Goal: Navigation & Orientation: Understand site structure

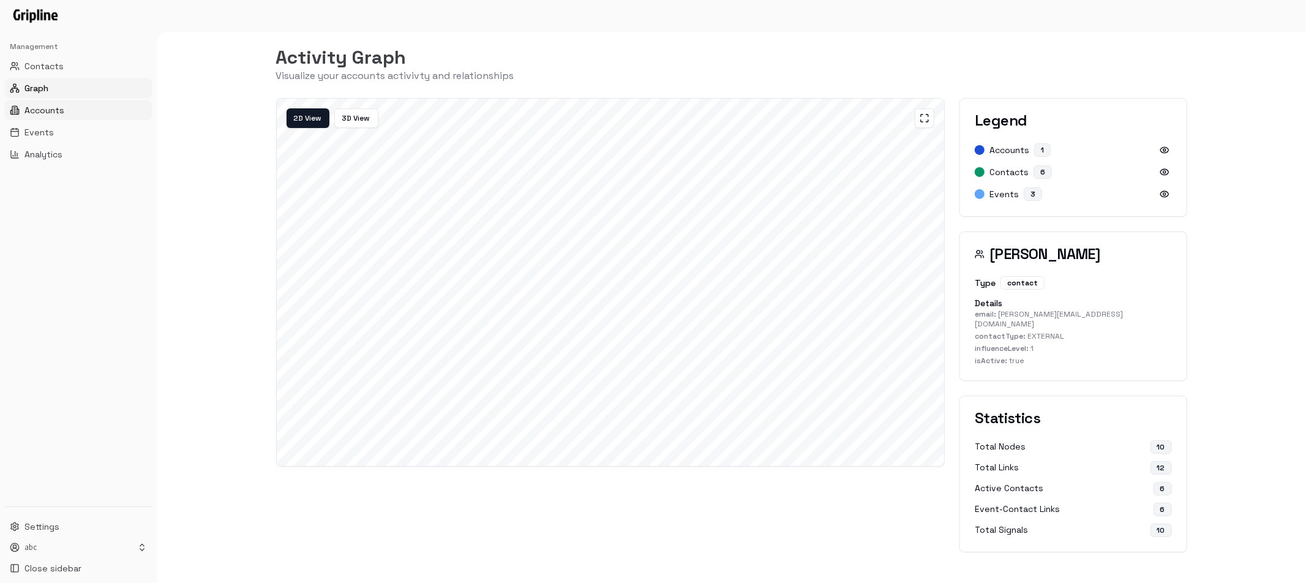
click at [67, 109] on button "Accounts" at bounding box center [78, 110] width 147 height 20
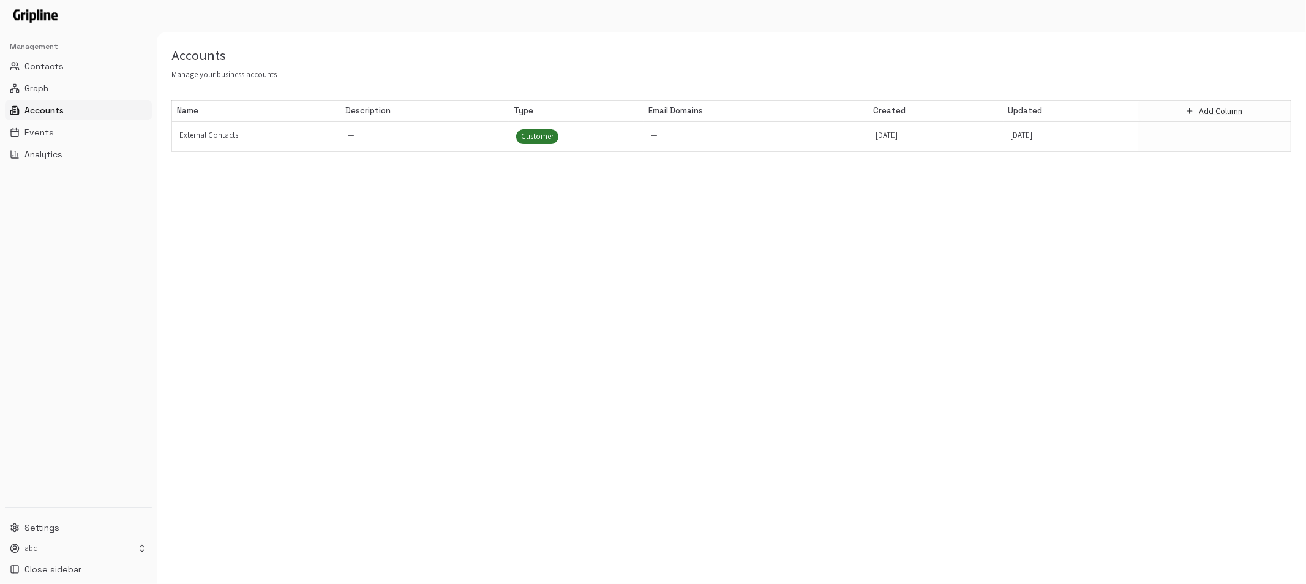
scroll to position [0, 1]
click at [77, 91] on button "Graph" at bounding box center [78, 88] width 147 height 20
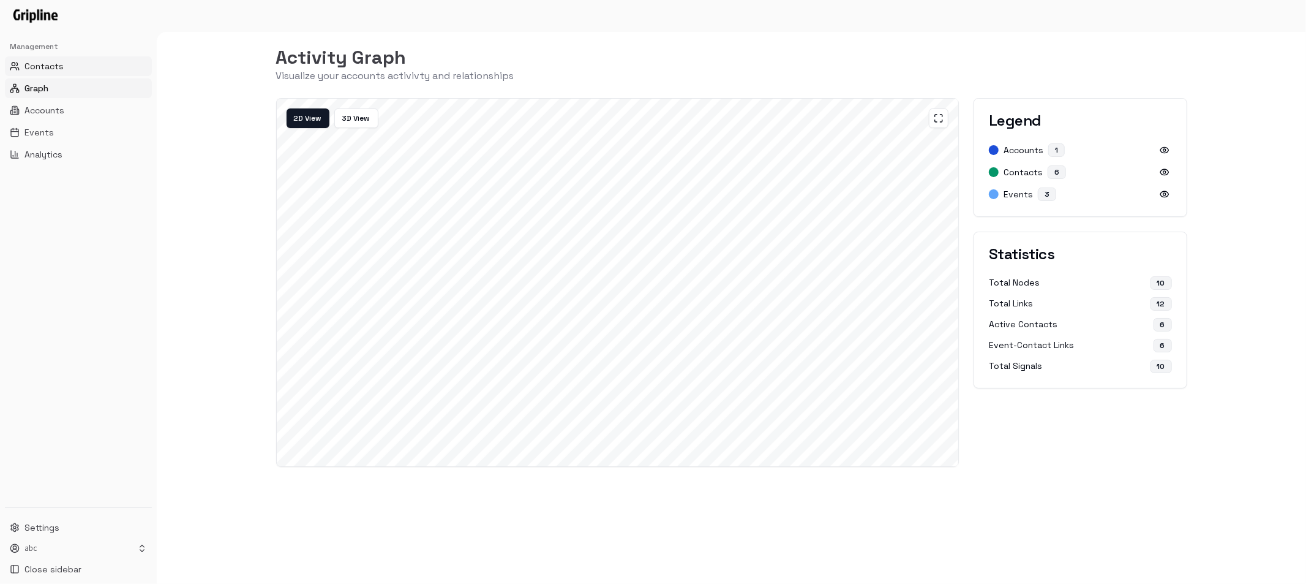
click at [68, 68] on button "Contacts" at bounding box center [78, 66] width 147 height 20
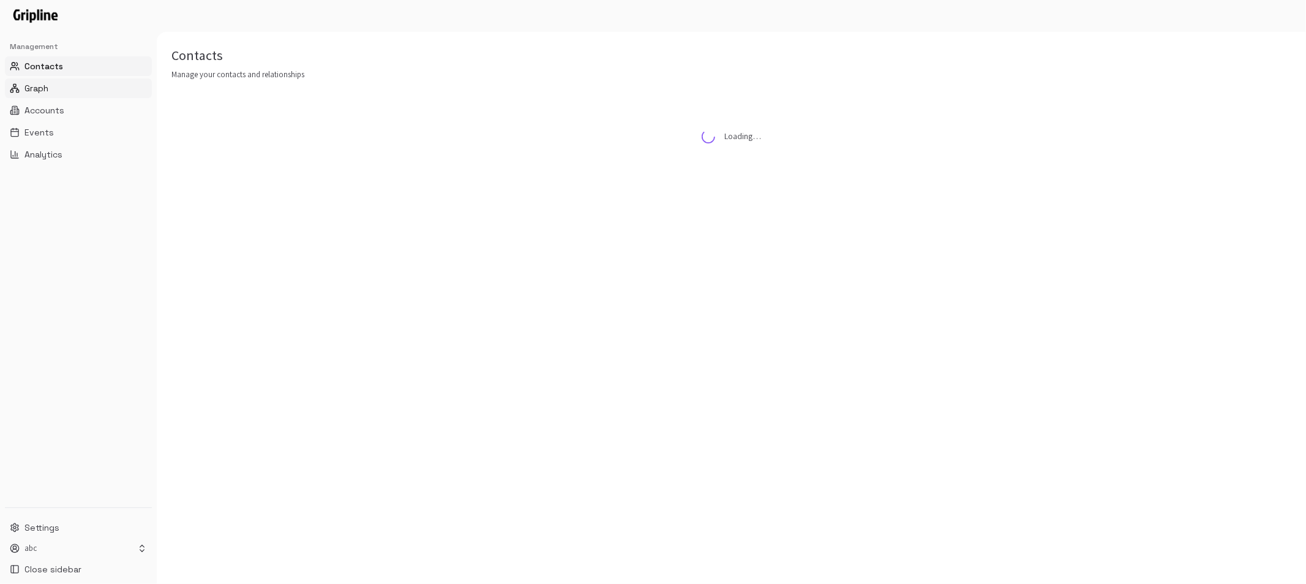
click at [55, 88] on button "Graph" at bounding box center [78, 88] width 147 height 20
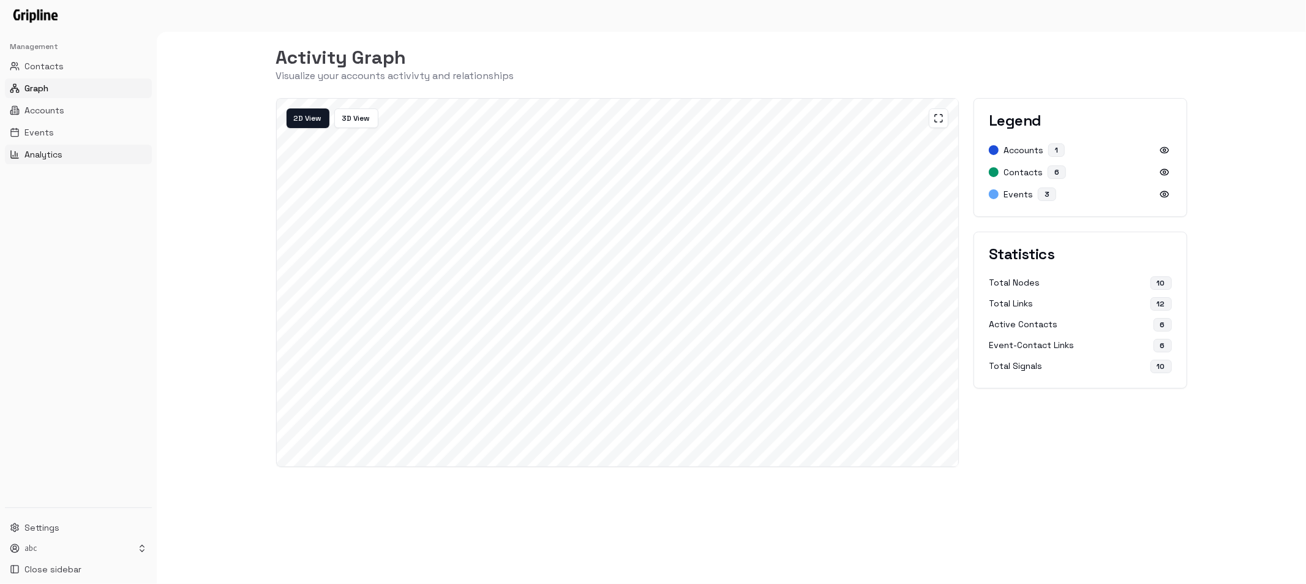
click at [55, 153] on span "Analytics" at bounding box center [43, 154] width 38 height 12
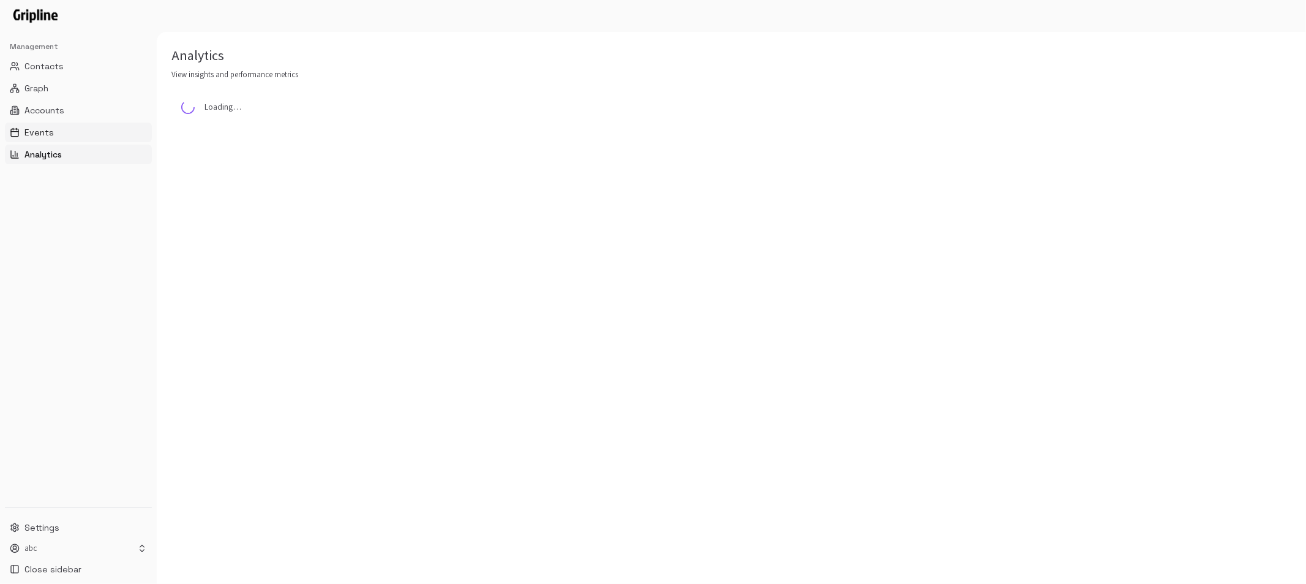
click at [47, 135] on span "Events" at bounding box center [38, 132] width 29 height 12
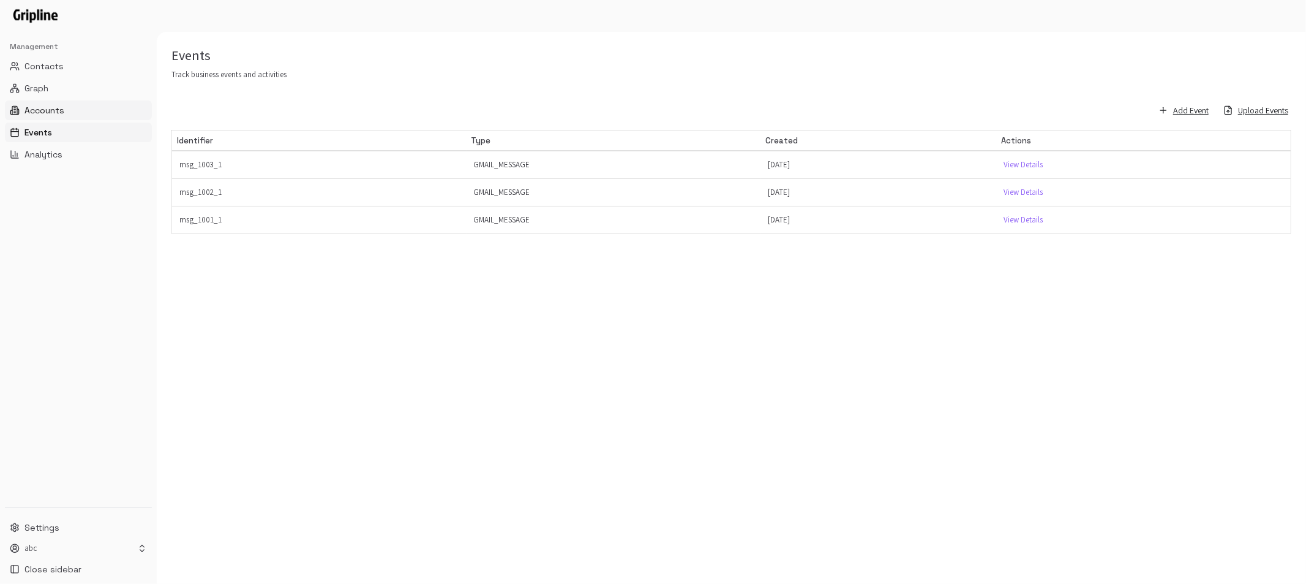
click at [45, 110] on span "Accounts" at bounding box center [44, 110] width 40 height 12
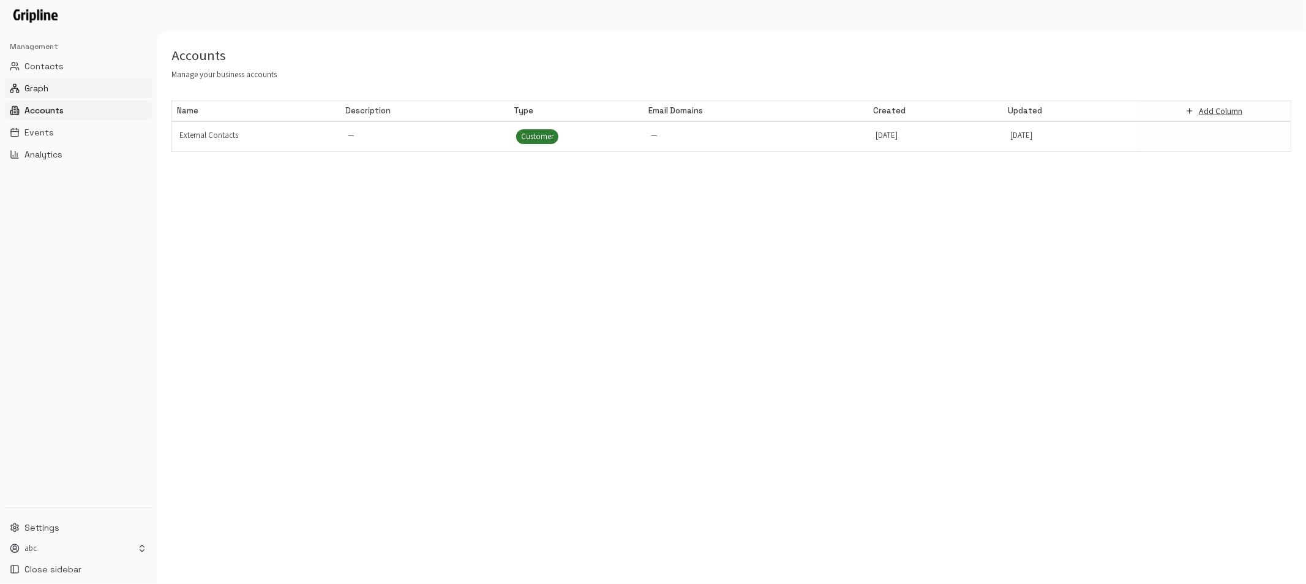
click at [45, 94] on span "Graph" at bounding box center [36, 88] width 24 height 12
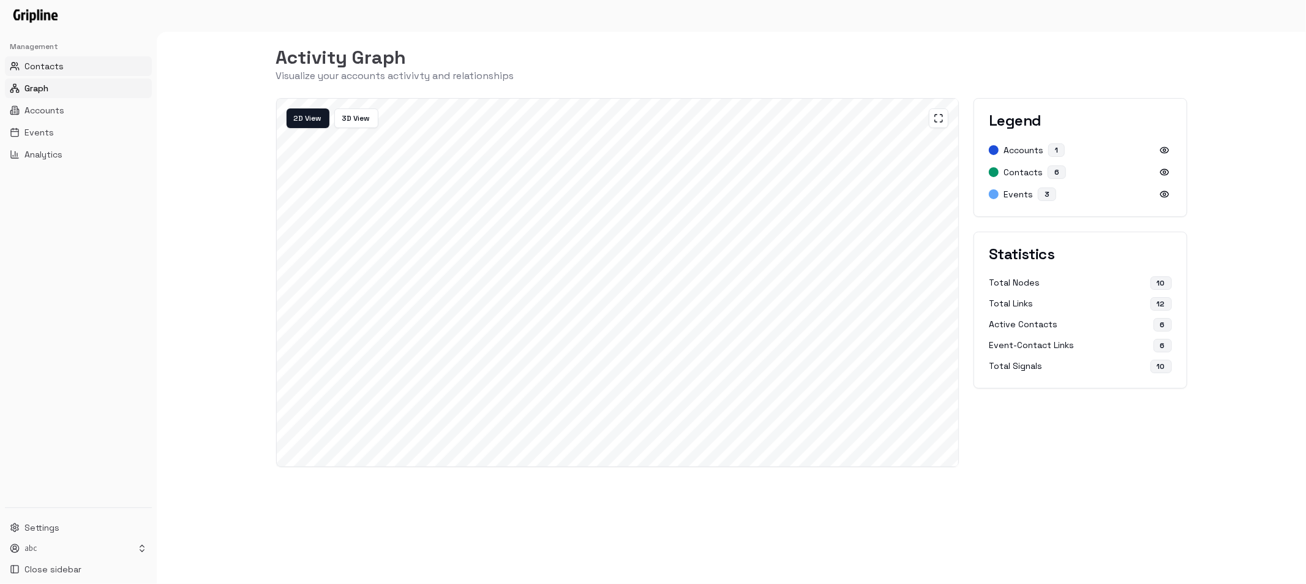
click at [51, 68] on span "Contacts" at bounding box center [43, 66] width 39 height 12
